Goal: Task Accomplishment & Management: Use online tool/utility

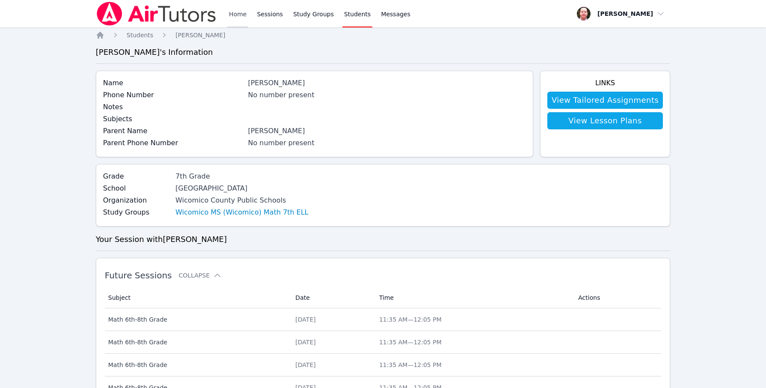
click at [236, 14] on link "Home" at bounding box center [237, 13] width 21 height 27
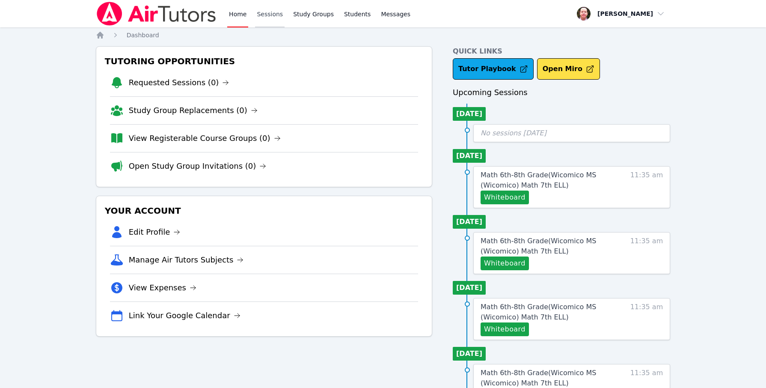
click at [273, 12] on link "Sessions" at bounding box center [270, 13] width 30 height 27
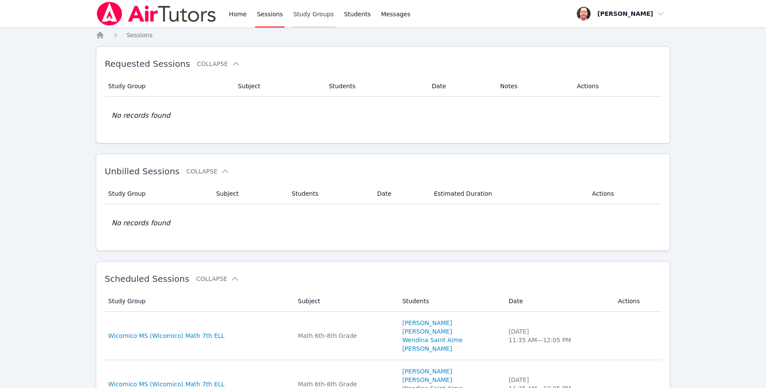
click at [316, 14] on link "Study Groups" at bounding box center [313, 13] width 44 height 27
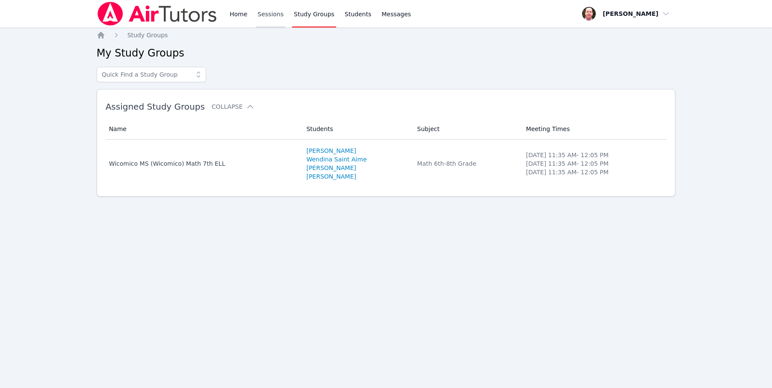
click at [266, 14] on link "Sessions" at bounding box center [271, 13] width 30 height 27
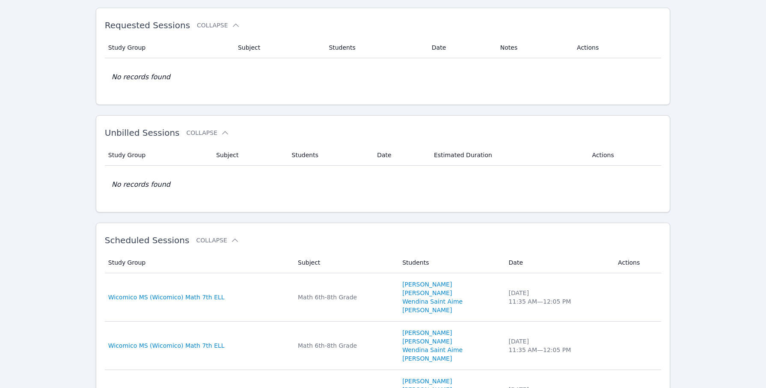
scroll to position [75, 0]
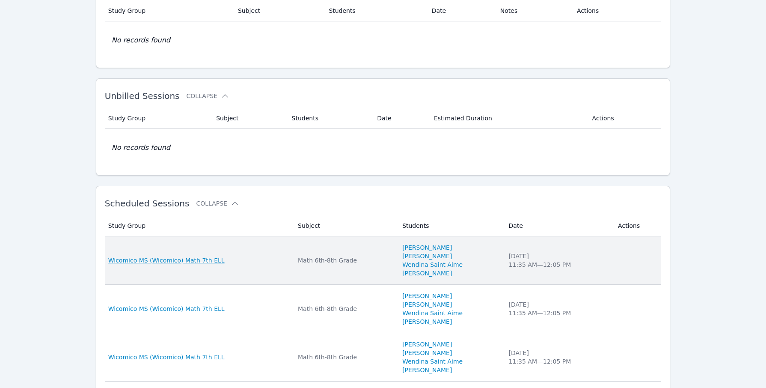
click at [177, 259] on span "Wicomico MS (Wicomico) Math 7th ELL" at bounding box center [166, 260] width 116 height 9
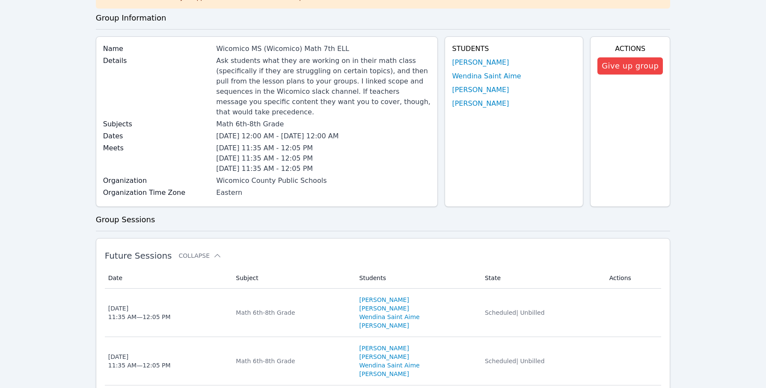
scroll to position [77, 0]
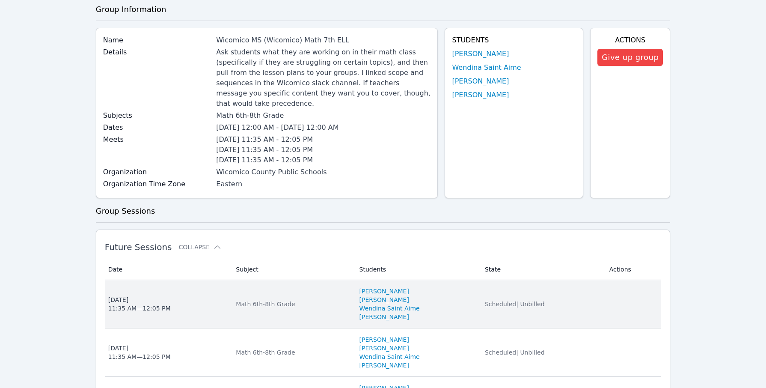
click at [114, 295] on div "[DATE] 11:35 AM — 12:05 PM" at bounding box center [139, 303] width 62 height 17
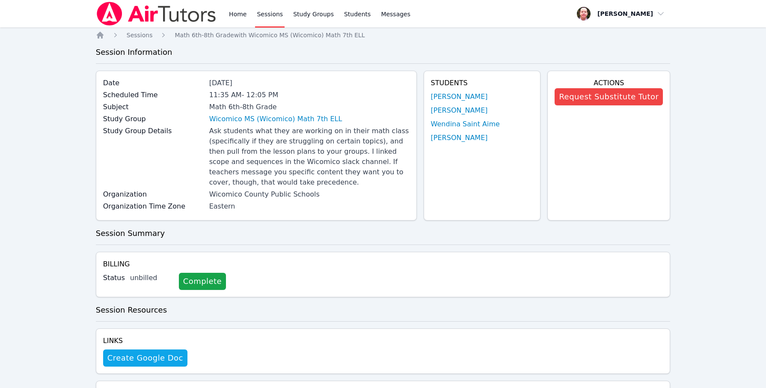
scroll to position [173, 0]
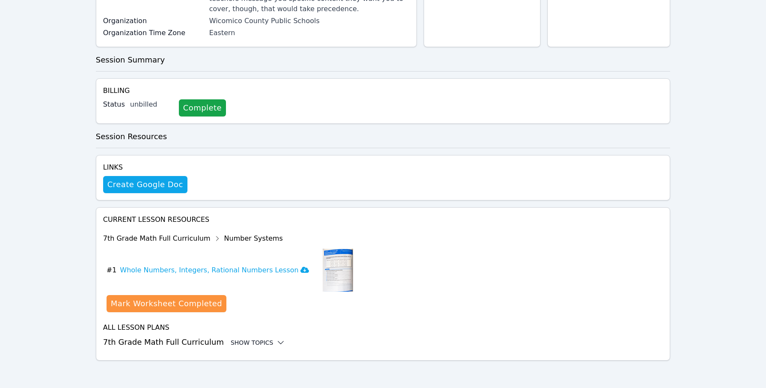
click at [276, 342] on icon at bounding box center [280, 342] width 9 height 9
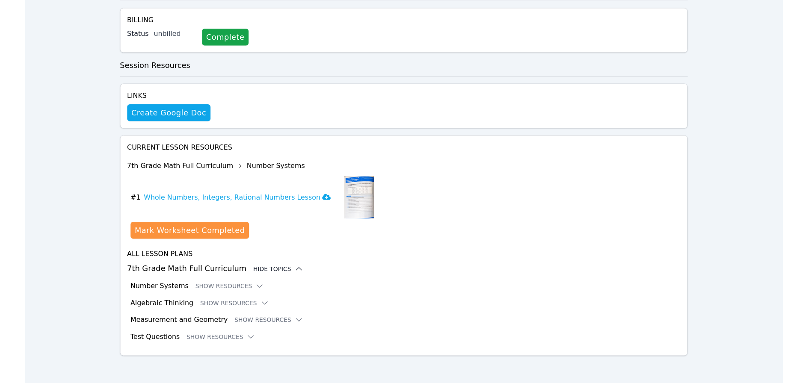
scroll to position [236, 0]
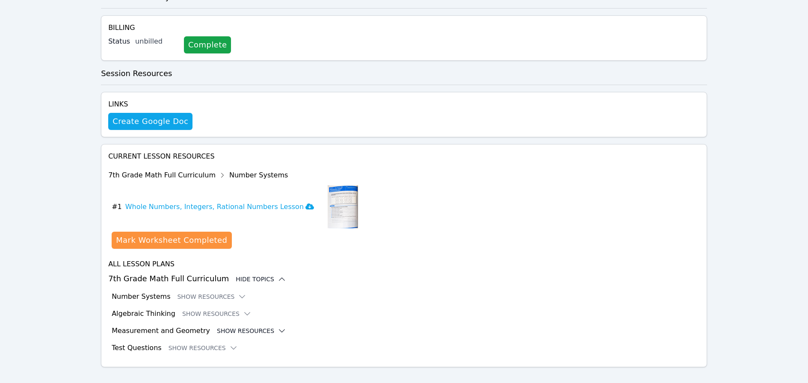
click at [278, 327] on icon at bounding box center [282, 331] width 9 height 9
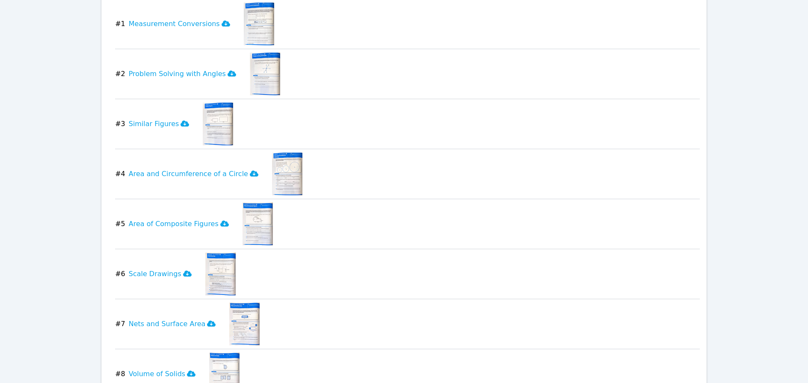
scroll to position [590, 0]
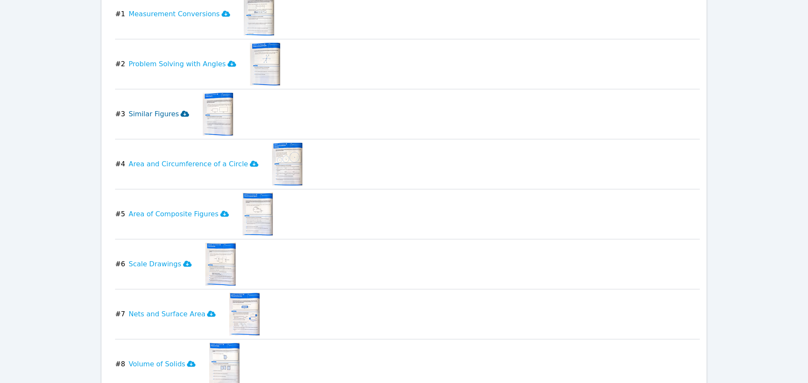
click at [181, 111] on icon at bounding box center [185, 114] width 9 height 6
click at [250, 161] on icon at bounding box center [254, 164] width 9 height 6
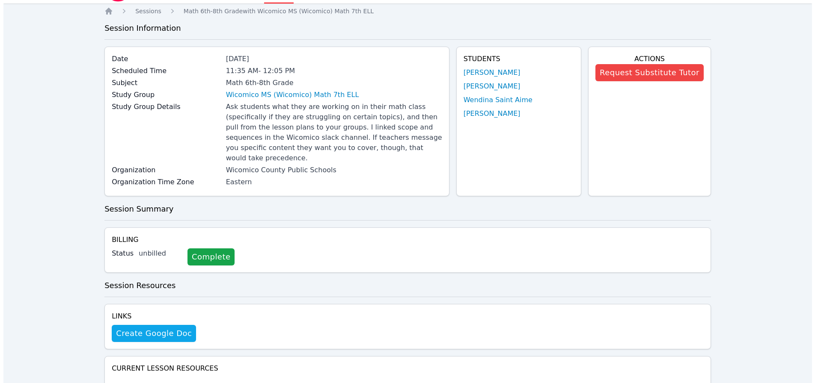
scroll to position [0, 0]
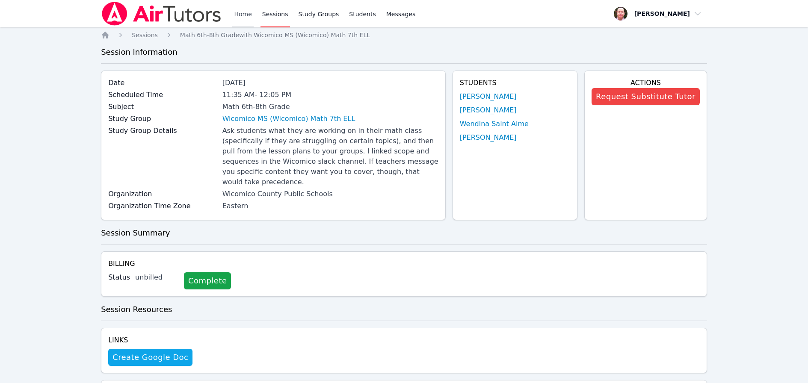
click at [244, 12] on link "Home" at bounding box center [242, 13] width 21 height 27
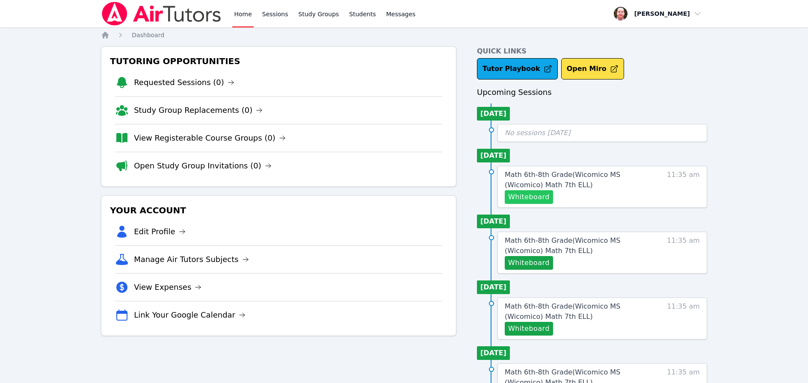
click at [534, 196] on button "Whiteboard" at bounding box center [529, 197] width 48 height 14
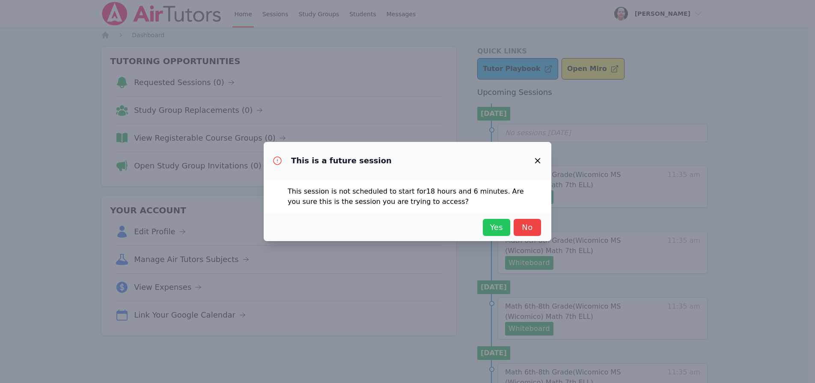
click at [498, 226] on span "Yes" at bounding box center [496, 228] width 19 height 12
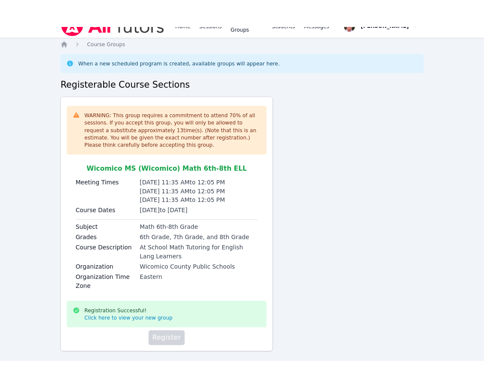
scroll to position [27, 0]
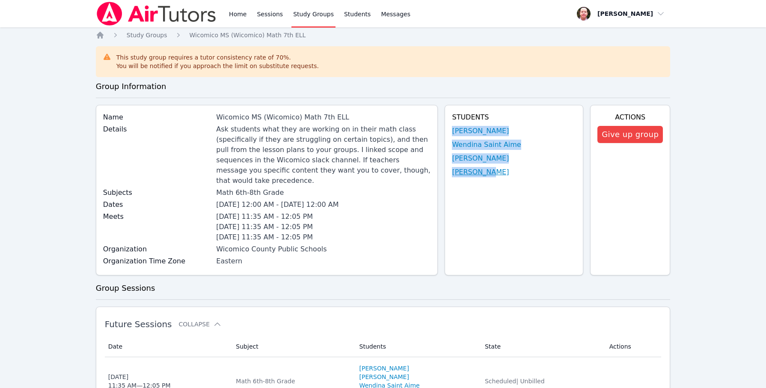
drag, startPoint x: 456, startPoint y: 125, endPoint x: 492, endPoint y: 174, distance: 61.5
click at [492, 174] on div "Students Kevin Velasquez Wendina Saint Aime Iris Garcia-Agustin Samarha Ilerand" at bounding box center [514, 190] width 139 height 170
copy ul "Kevin Velasquez Wendina Saint Aime Iris Garcia-Agustin Samarha Il"
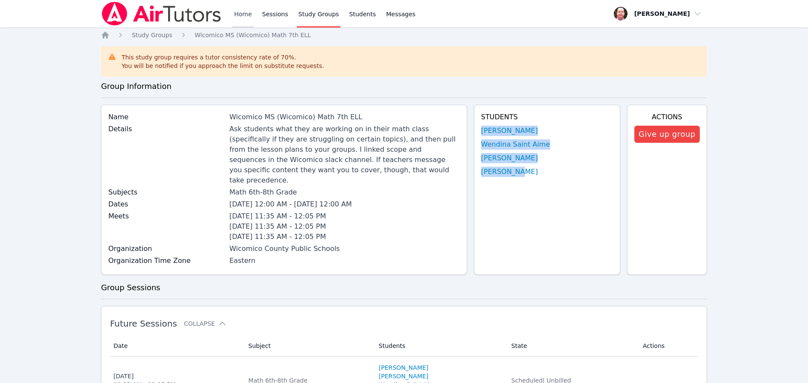
click at [244, 10] on link "Home" at bounding box center [242, 13] width 21 height 27
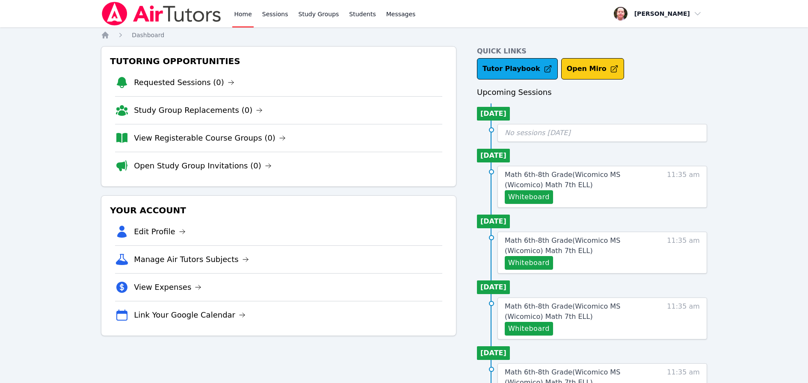
click at [581, 68] on button "Open Miro" at bounding box center [592, 68] width 63 height 21
